Goal: Task Accomplishment & Management: Manage account settings

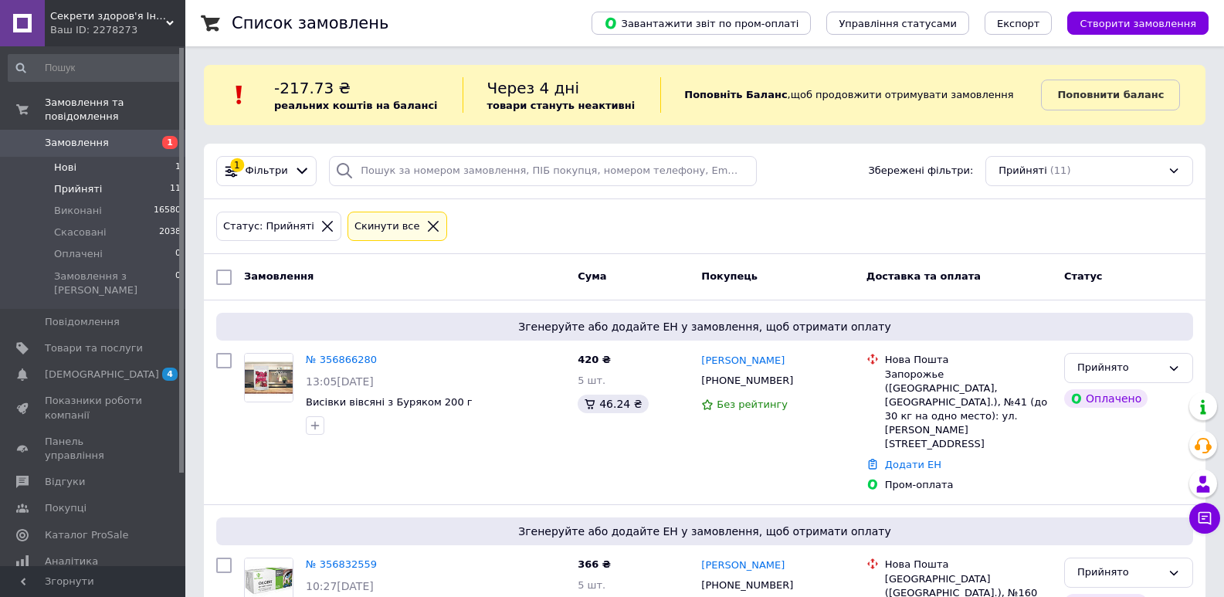
click at [70, 161] on span "Нові" at bounding box center [65, 168] width 22 height 14
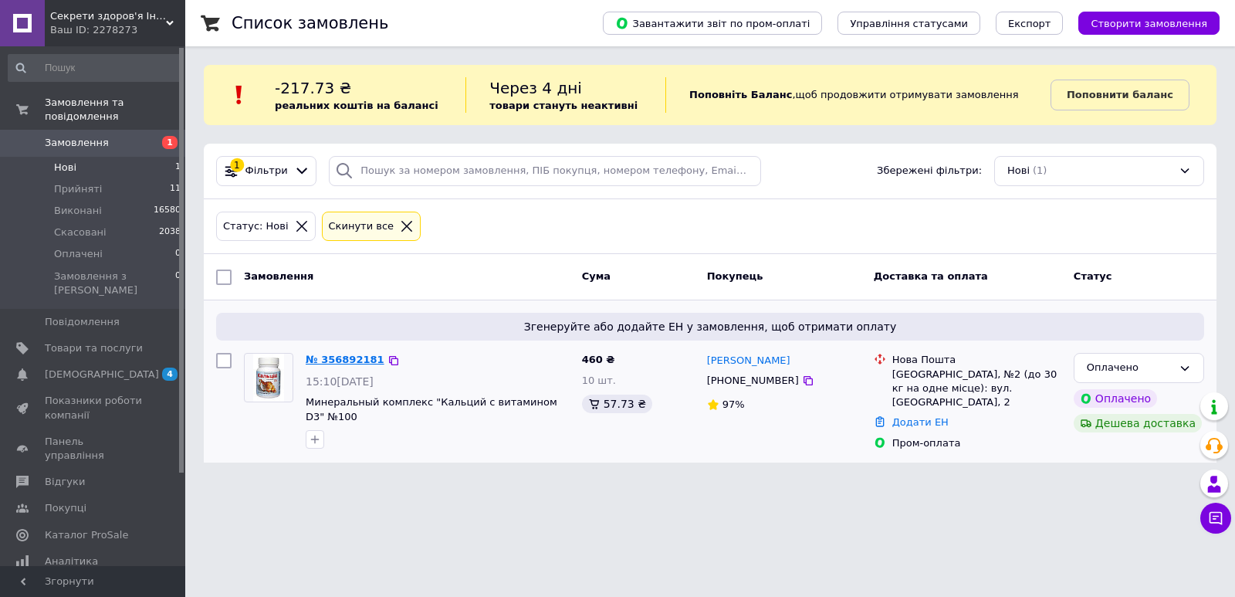
click at [329, 354] on link "№ 356892181" at bounding box center [345, 360] width 79 height 12
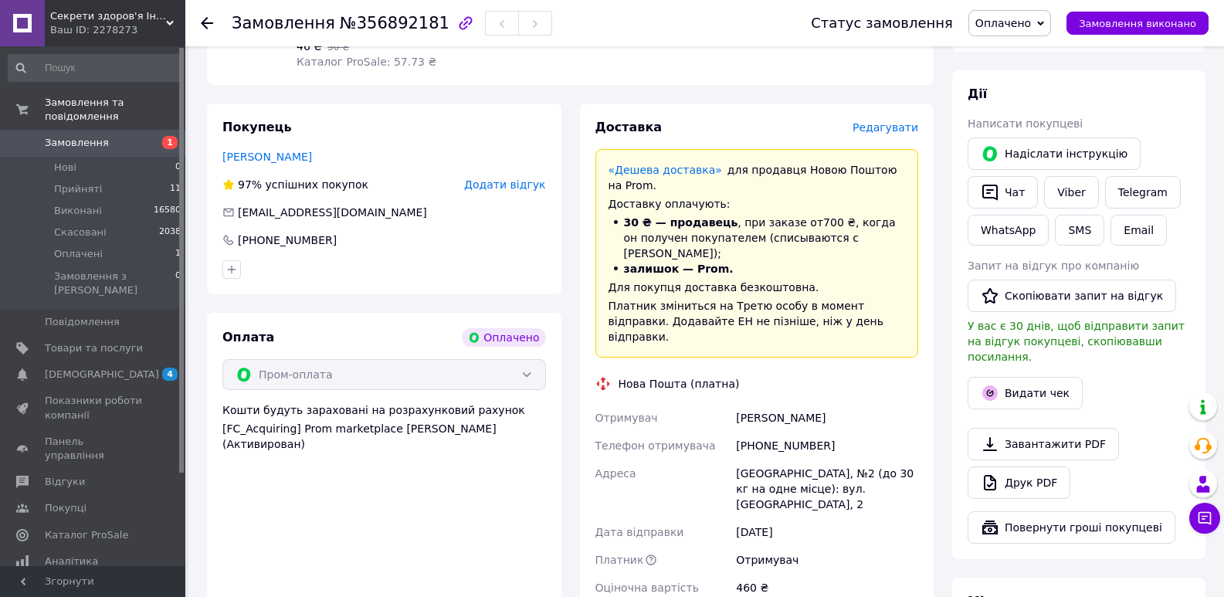
scroll to position [309, 0]
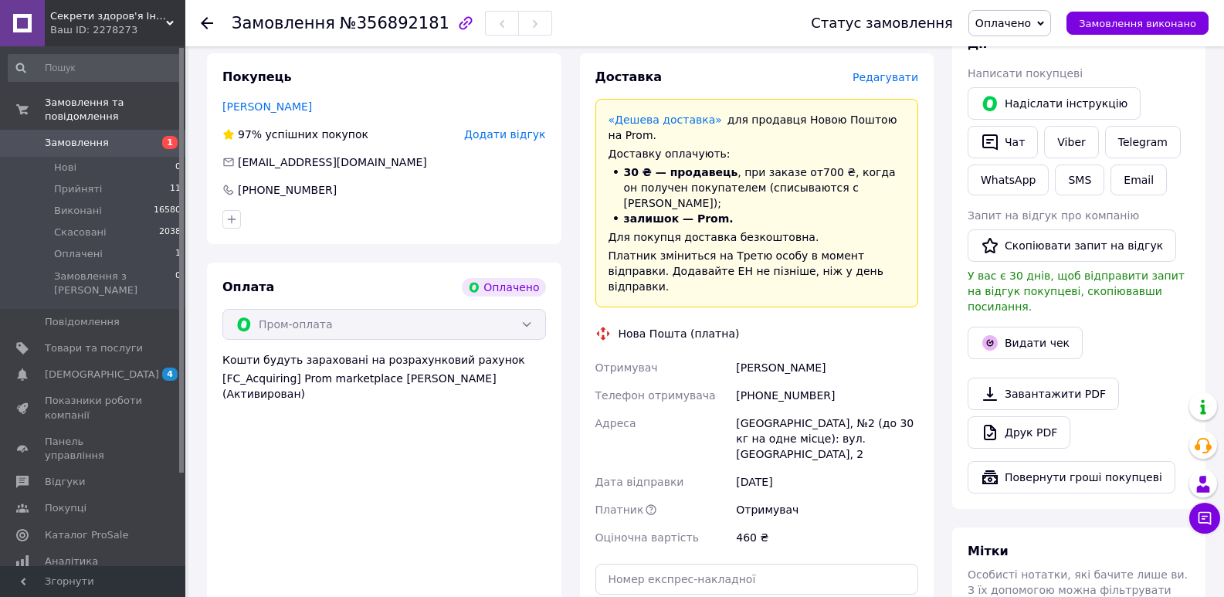
click at [226, 262] on div "Покупець Жулий Надежда 97% успішних покупок Додати відгук gulij@i.ua +380685685…" at bounding box center [384, 384] width 354 height 662
click at [1031, 25] on span "Оплачено" at bounding box center [1003, 23] width 56 height 12
click at [1036, 44] on li "Прийнято" at bounding box center [1009, 53] width 81 height 23
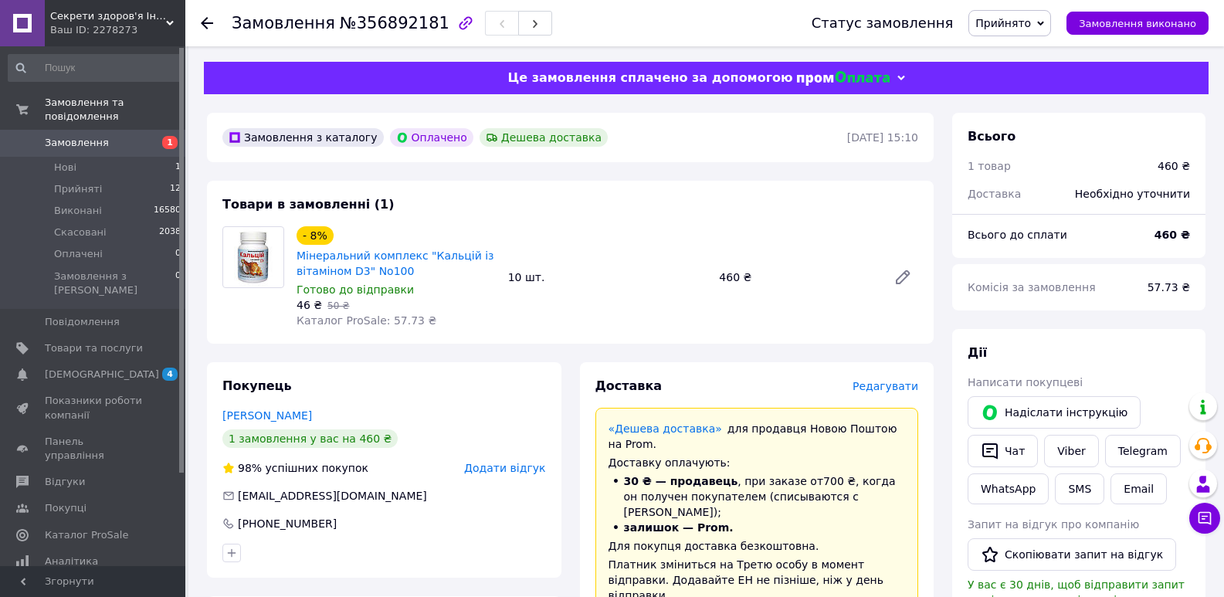
click at [229, 323] on div at bounding box center [253, 277] width 74 height 102
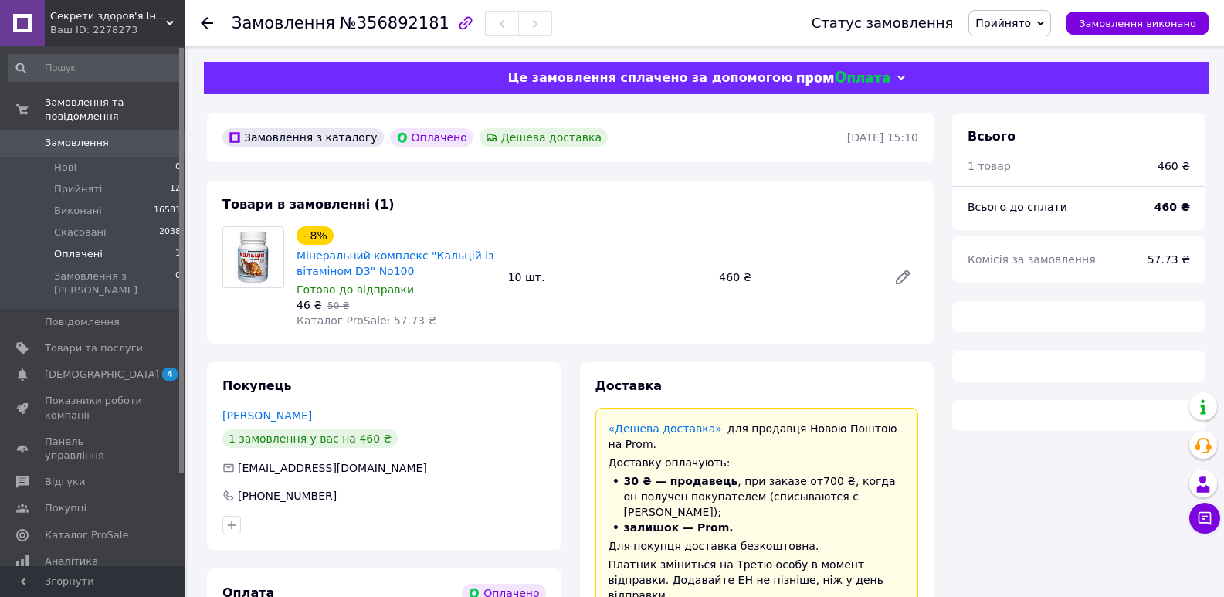
click at [98, 243] on li "Оплачені 1" at bounding box center [95, 254] width 190 height 22
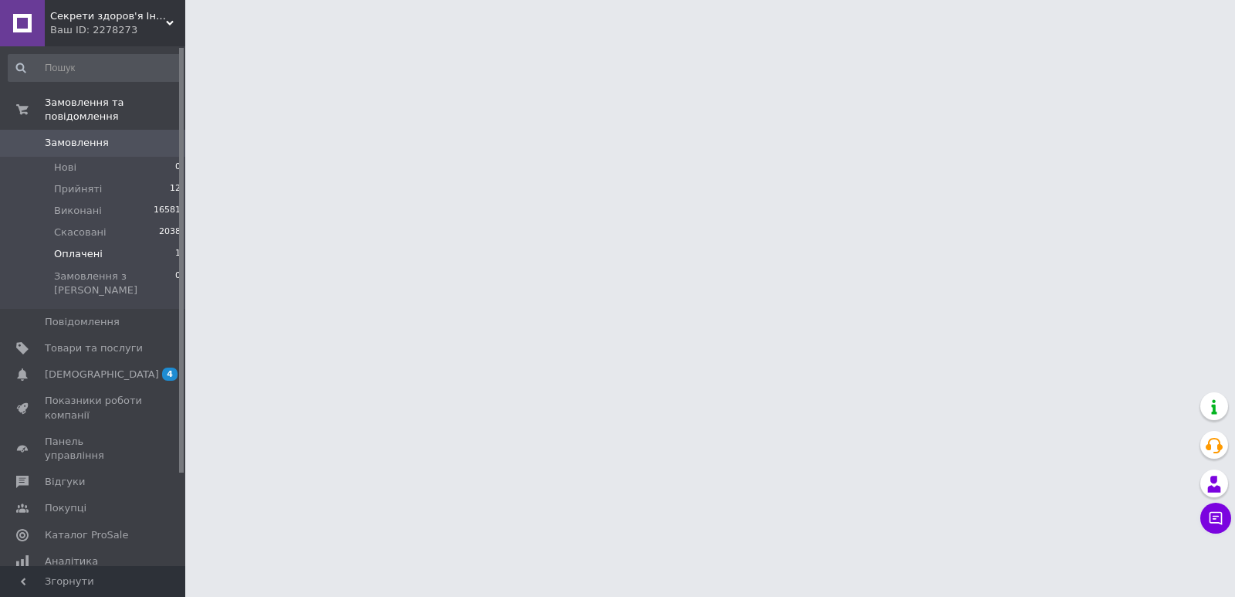
click at [143, 243] on li "Оплачені 1" at bounding box center [95, 254] width 190 height 22
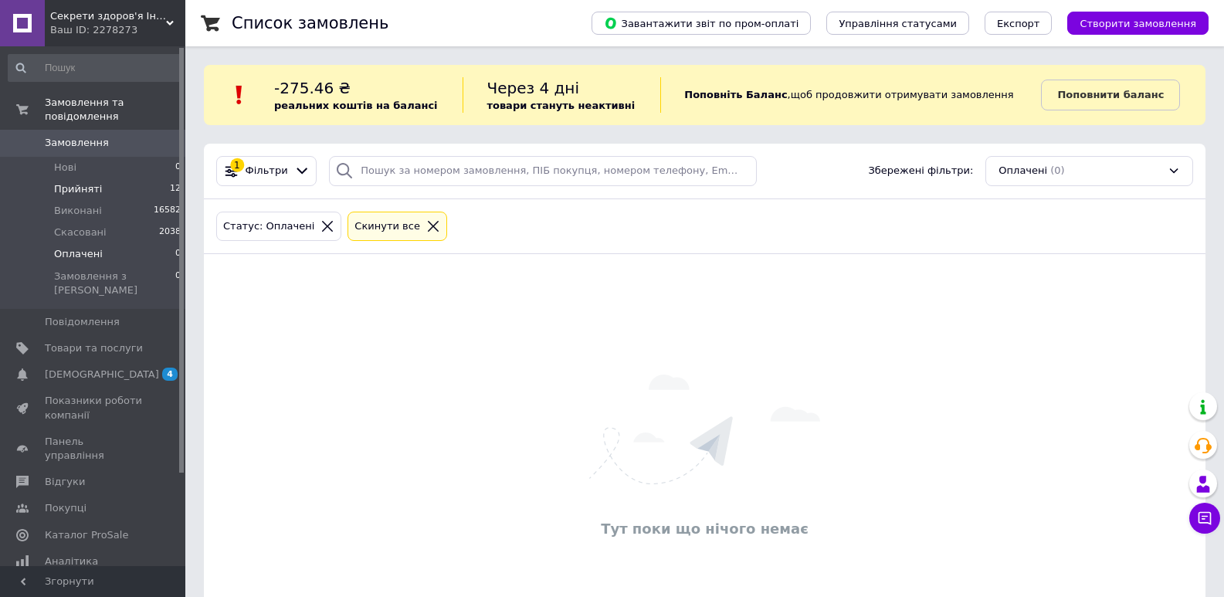
click at [62, 178] on li "Прийняті 12" at bounding box center [95, 189] width 190 height 22
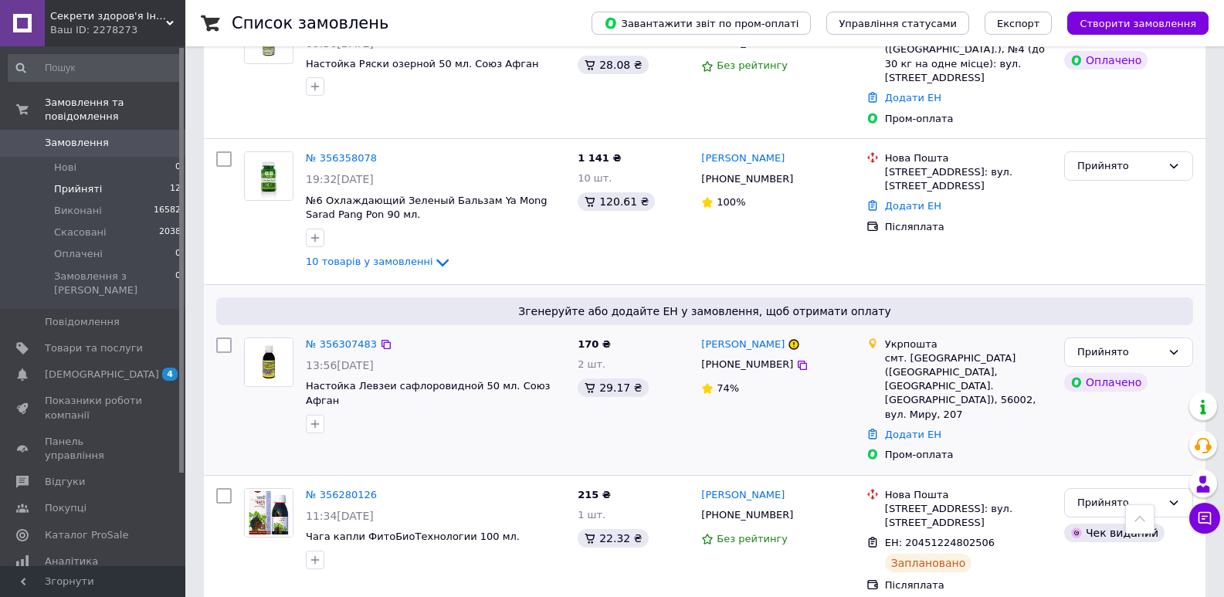
scroll to position [1547, 0]
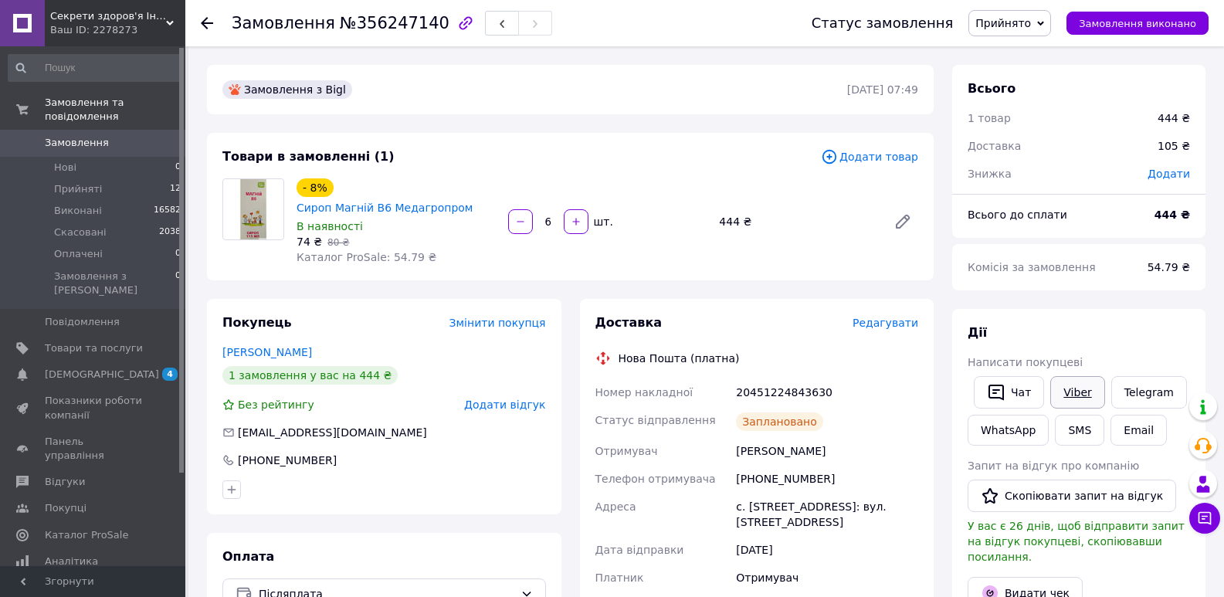
click at [1086, 391] on link "Viber" at bounding box center [1077, 392] width 54 height 32
click at [1183, 25] on span "Замовлення виконано" at bounding box center [1136, 24] width 117 height 12
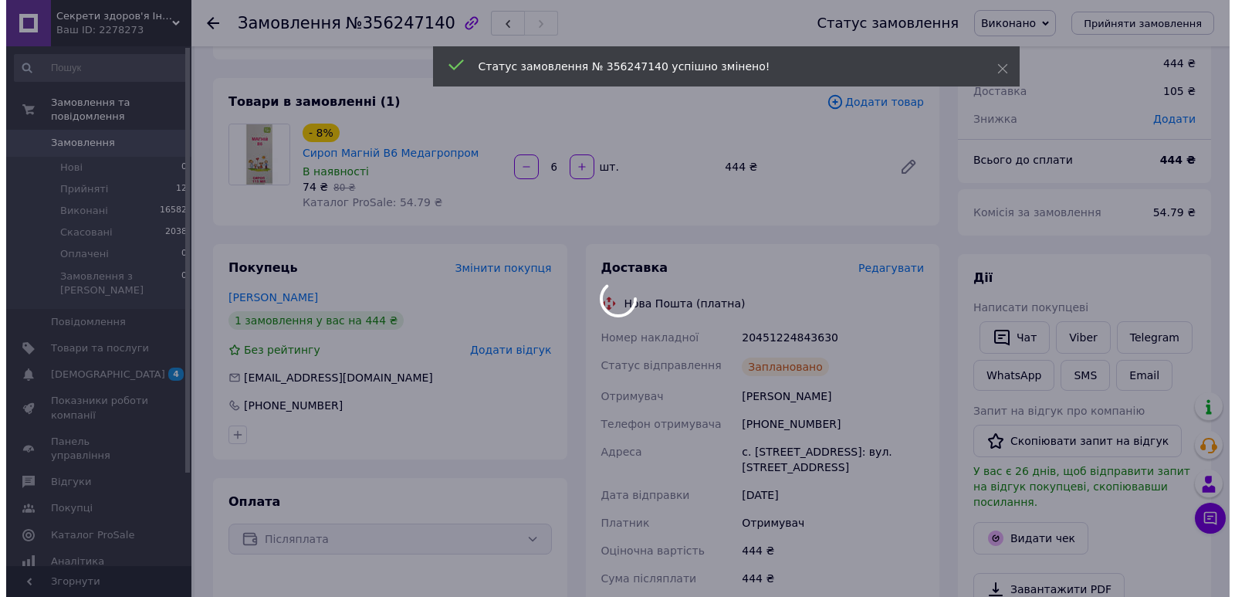
scroll to position [154, 0]
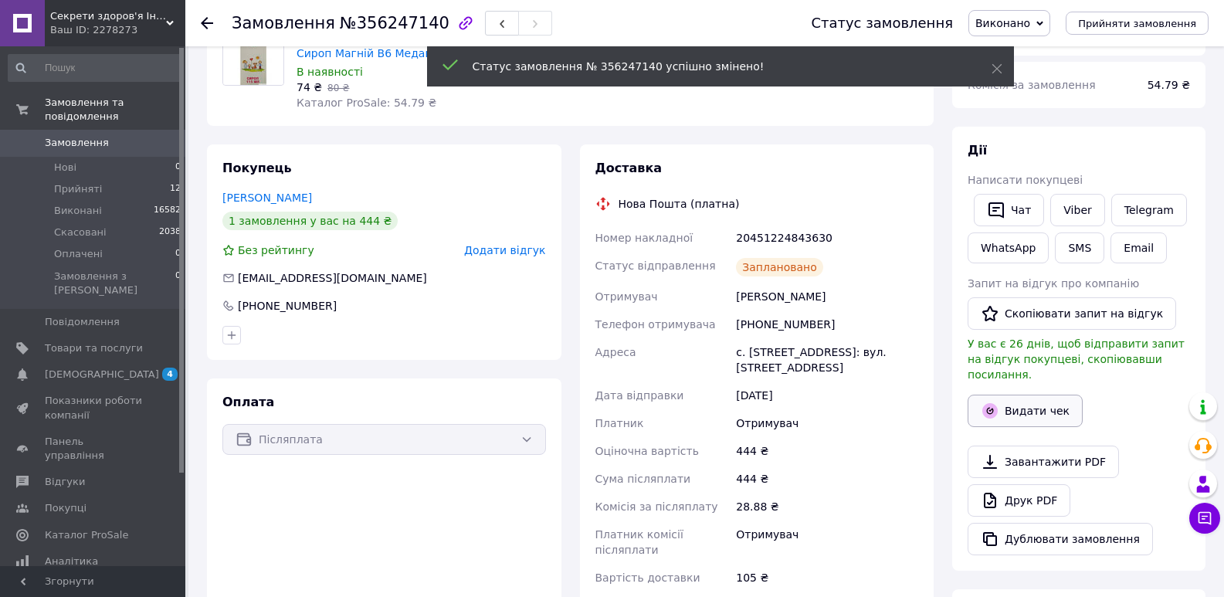
click at [1003, 394] on button "Видати чек" at bounding box center [1024, 410] width 115 height 32
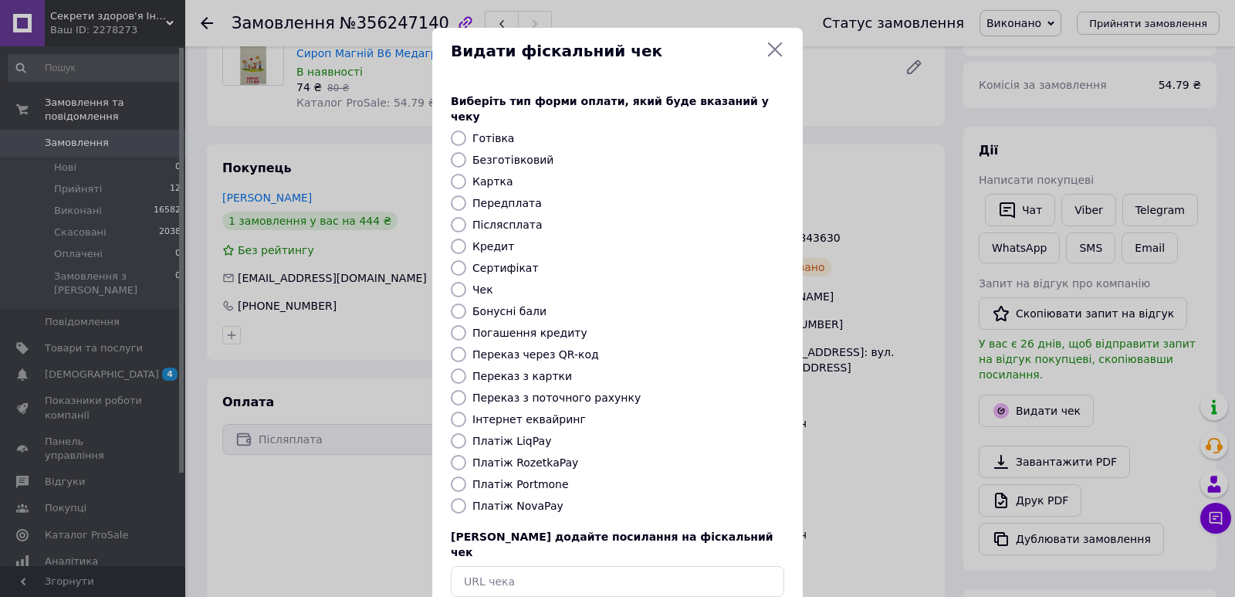
click at [511, 499] on label "Платіж NovaPay" at bounding box center [517, 505] width 91 height 12
click at [466, 498] on input "Платіж NovaPay" at bounding box center [458, 505] width 15 height 15
radio input "true"
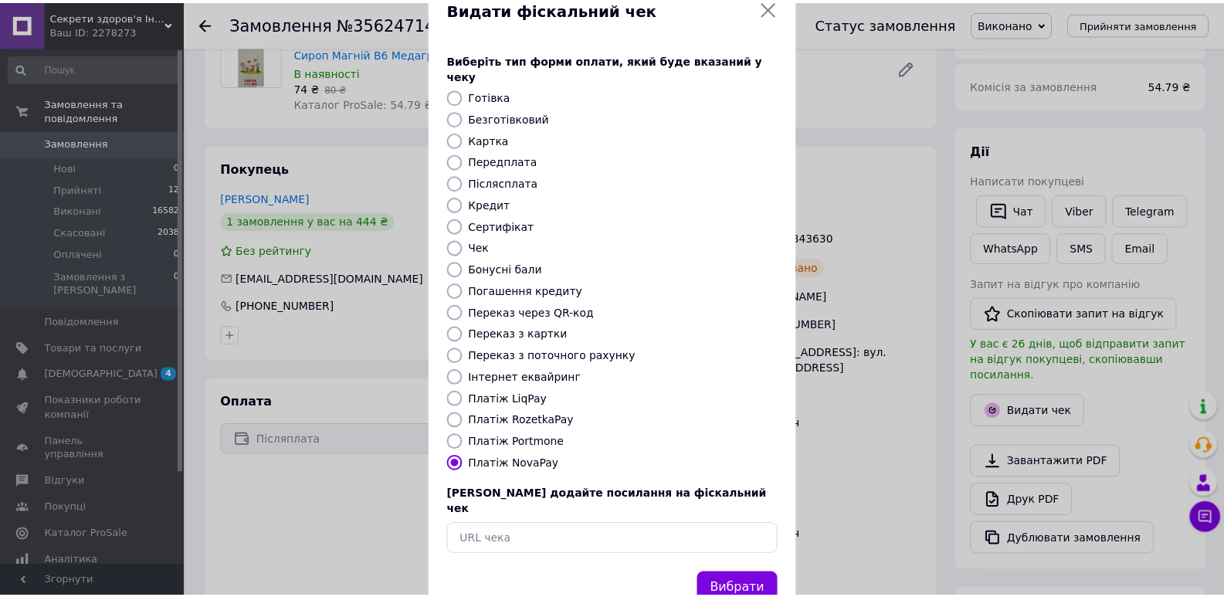
scroll to position [66, 0]
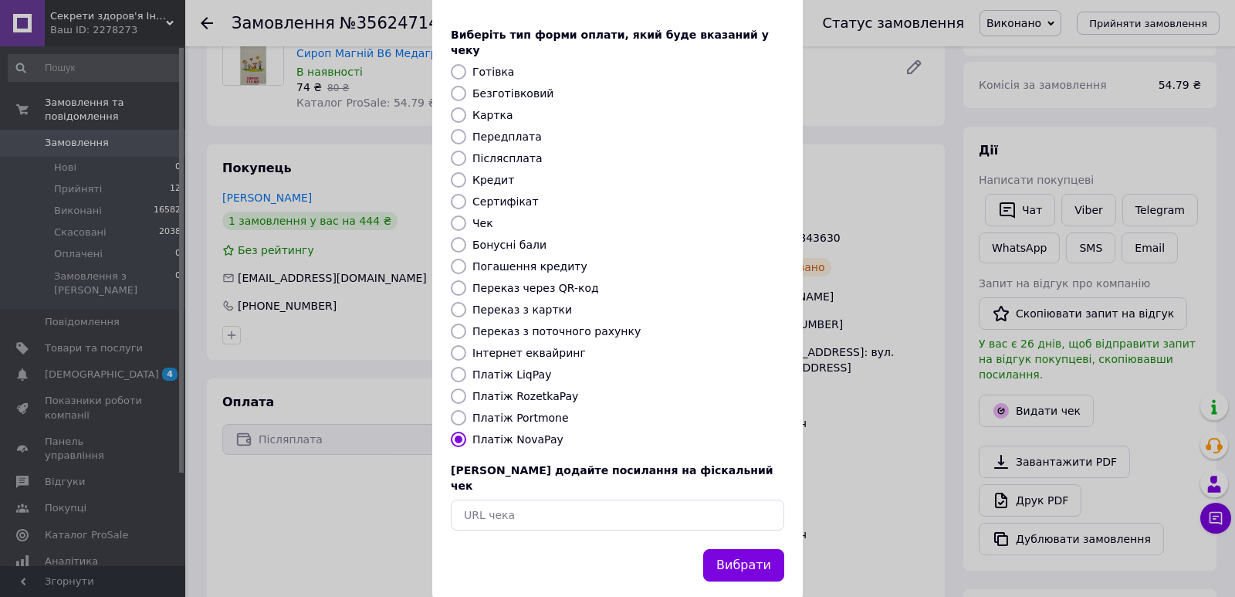
click at [734, 549] on button "Вибрати" at bounding box center [743, 565] width 81 height 33
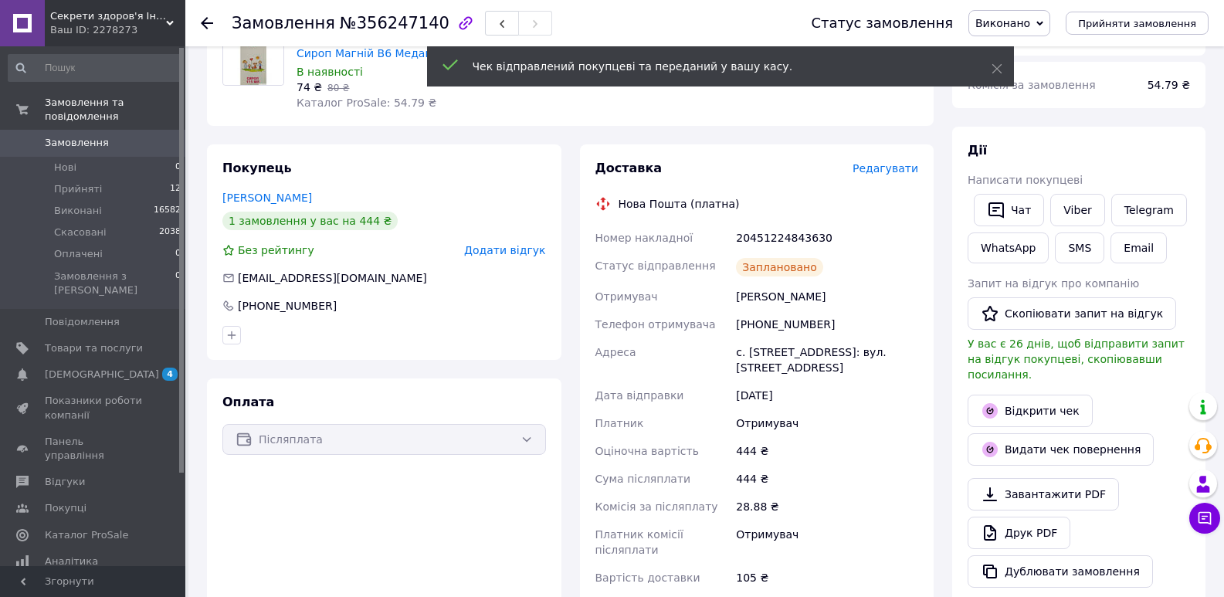
click at [208, 30] on div at bounding box center [207, 22] width 12 height 15
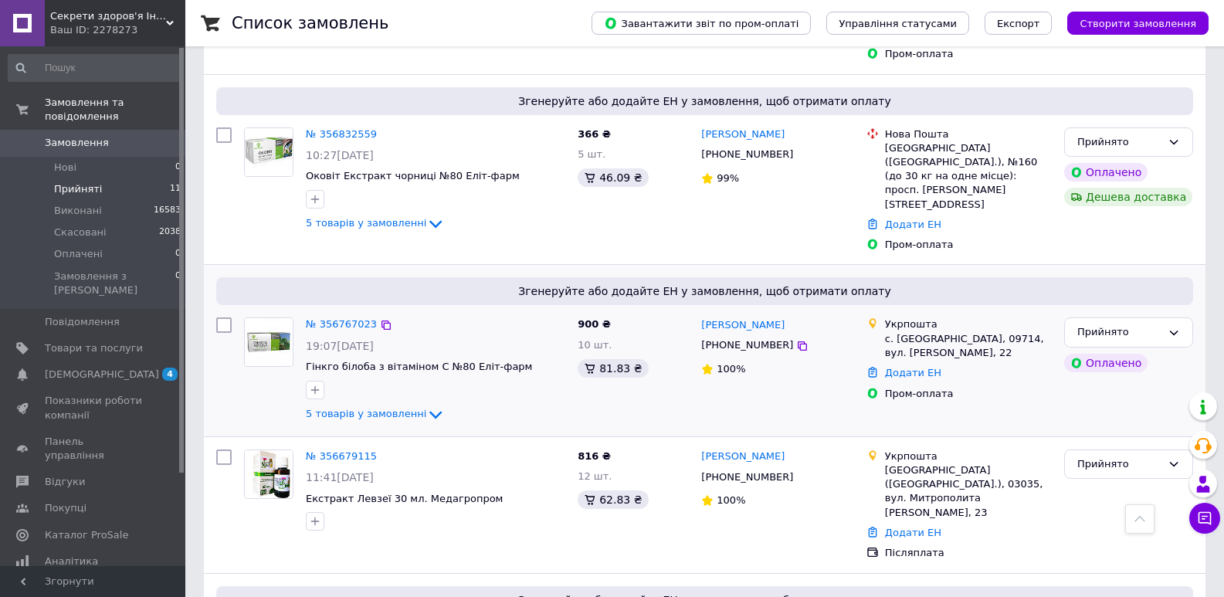
scroll to position [560, 0]
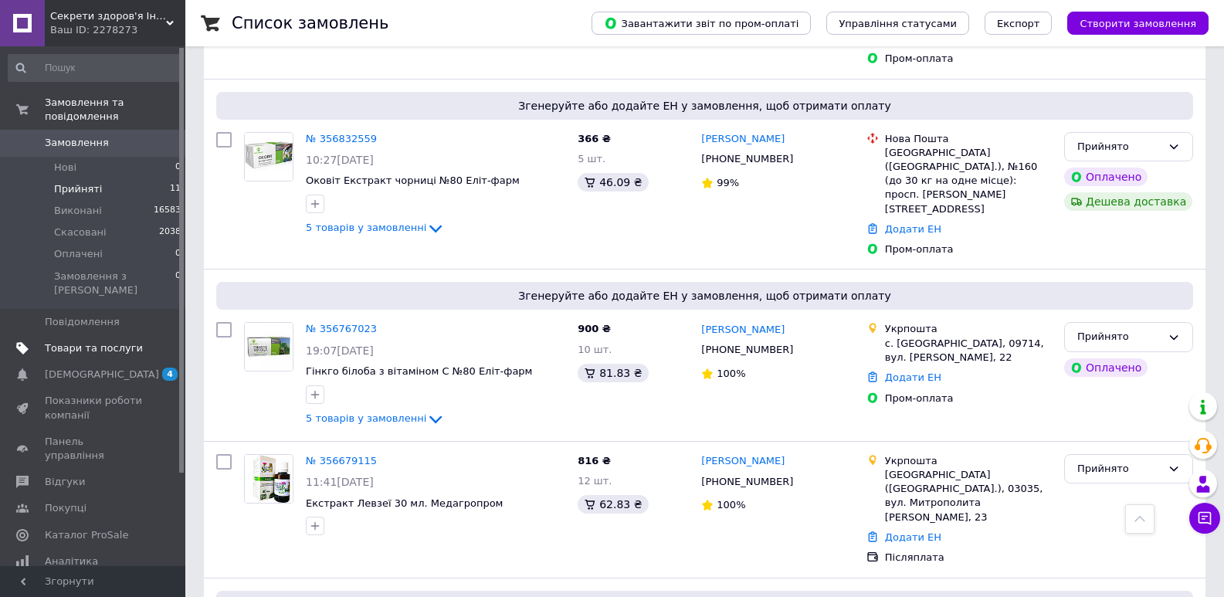
click at [106, 341] on span "Товари та послуги" at bounding box center [94, 348] width 98 height 14
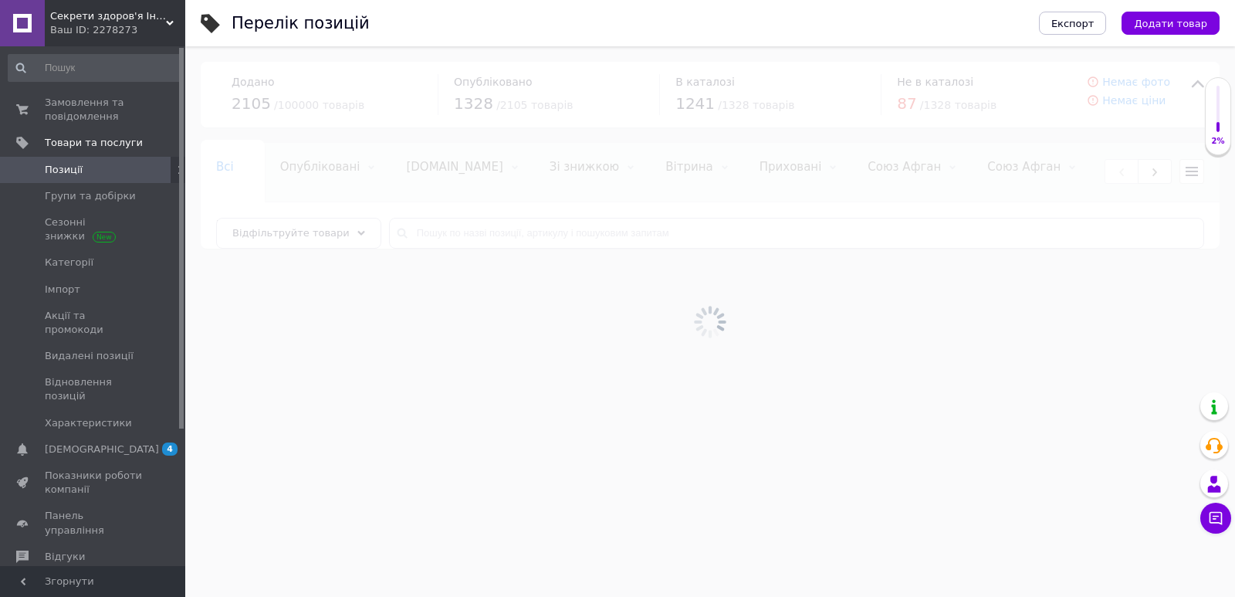
click at [425, 233] on div at bounding box center [710, 321] width 1050 height 550
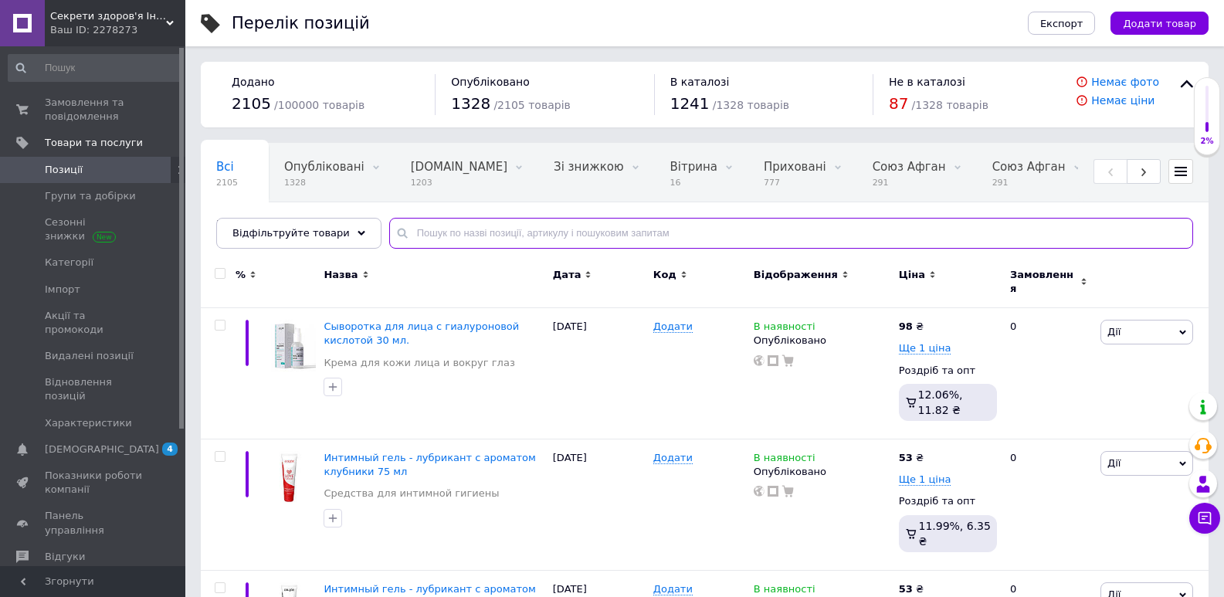
click at [449, 235] on input "text" at bounding box center [791, 233] width 804 height 31
type input "рсо"
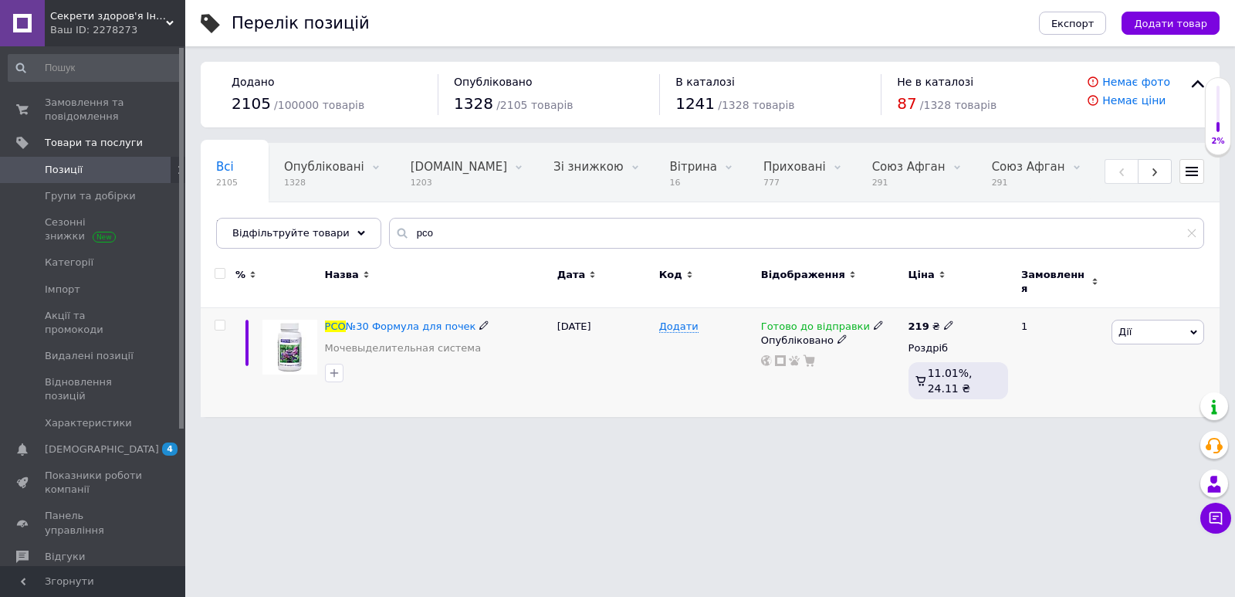
click at [946, 320] on icon at bounding box center [948, 324] width 9 height 9
click at [984, 304] on input "219" at bounding box center [1020, 308] width 117 height 31
type input "279"
click at [894, 385] on div "Комісія за замовлення" at bounding box center [806, 370] width 185 height 40
click at [839, 431] on html "Секрети здоров'я Інтернет-магазин натуральних препаратів та товарів для дому Ва…" at bounding box center [617, 216] width 1235 height 432
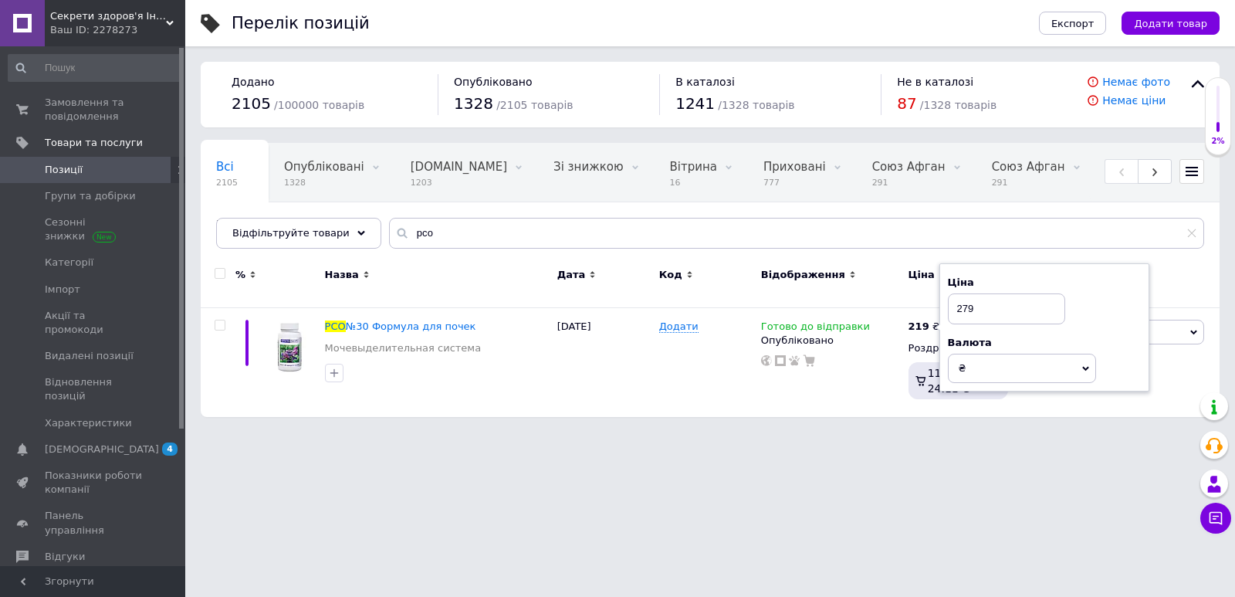
click at [973, 432] on html "Секрети здоров'я Інтернет-магазин натуральних препаратів та товарів для дому Ва…" at bounding box center [617, 216] width 1235 height 432
click at [61, 93] on link "Замовлення та повідомлення 0 0" at bounding box center [95, 110] width 190 height 40
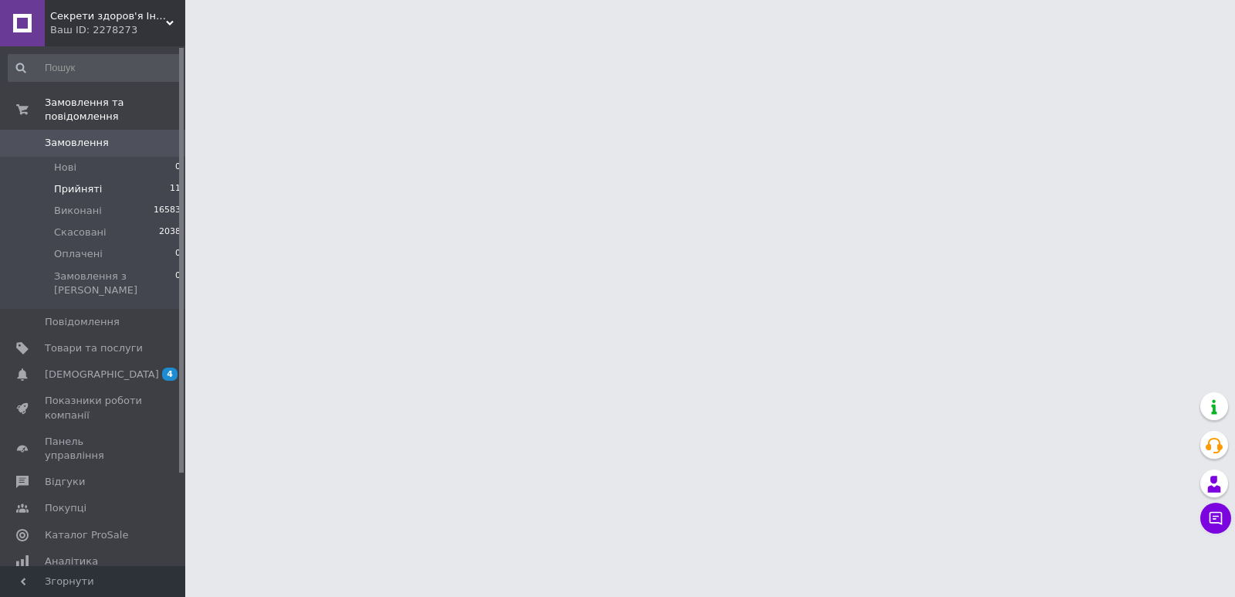
click at [100, 178] on li "Прийняті 11" at bounding box center [95, 189] width 190 height 22
